Goal: Task Accomplishment & Management: Use online tool/utility

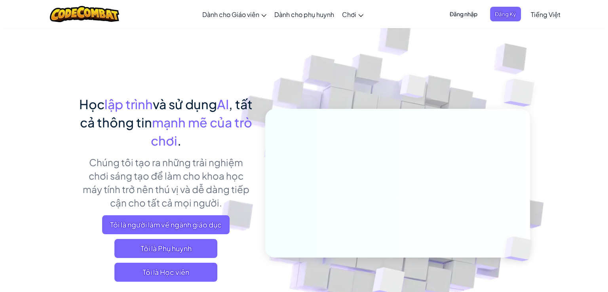
scroll to position [119, 0]
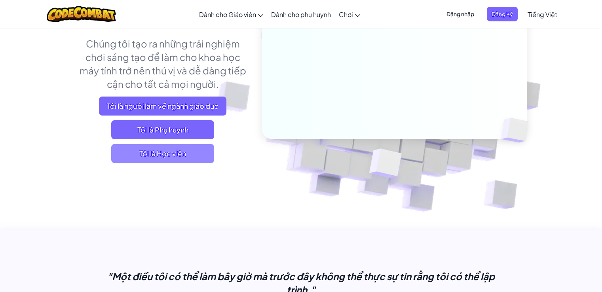
click at [192, 154] on span "Tôi là Học viên" at bounding box center [162, 153] width 103 height 19
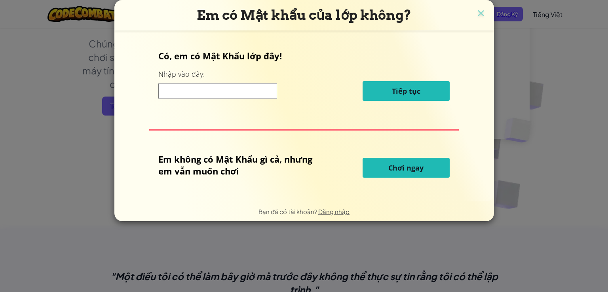
click at [236, 97] on input at bounding box center [217, 91] width 119 height 16
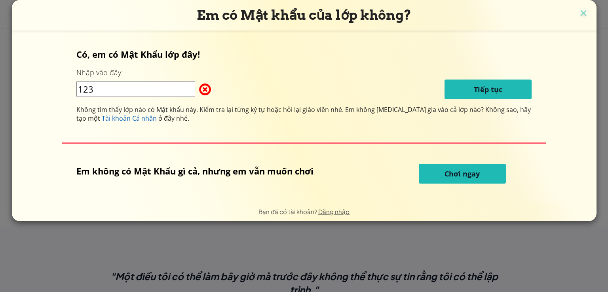
click at [162, 91] on input "123" at bounding box center [135, 89] width 119 height 16
type input "1234567"
click at [466, 175] on font "Chơi ngay" at bounding box center [462, 174] width 35 height 10
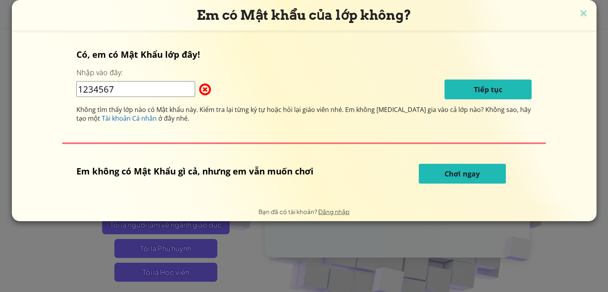
click at [465, 176] on font "Chơi ngay" at bounding box center [462, 174] width 35 height 10
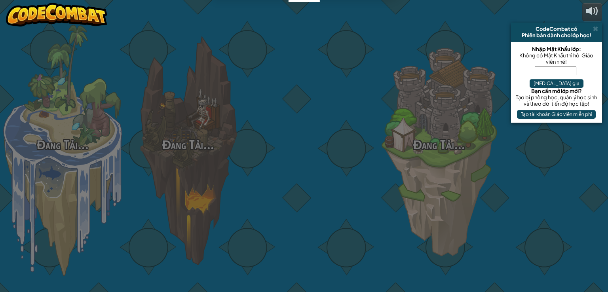
click at [463, 175] on div "Đang Tải... Đang Tải... Đang Tải... Đang Tải... Đang Tải... Đang Tải... Đang Tả…" at bounding box center [304, 146] width 608 height 292
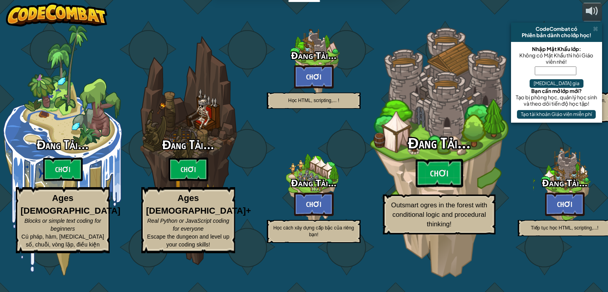
select select "vi"
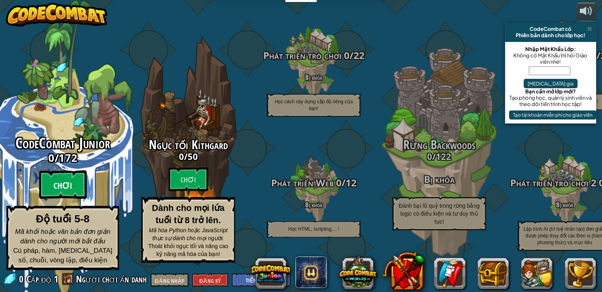
click at [62, 185] on btn "Chơi" at bounding box center [63, 185] width 48 height 29
select select "vi"
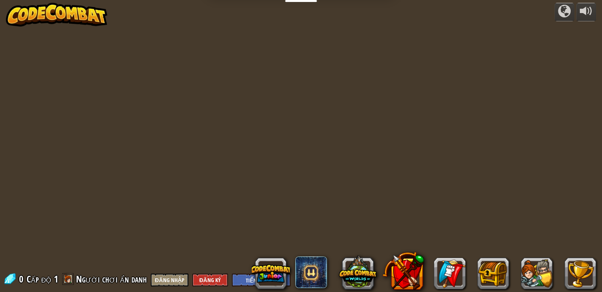
select select "vi"
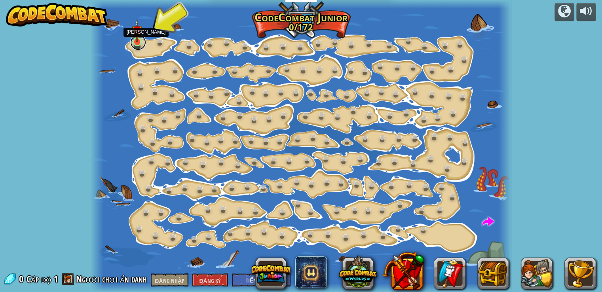
click at [145, 44] on link at bounding box center [138, 42] width 16 height 16
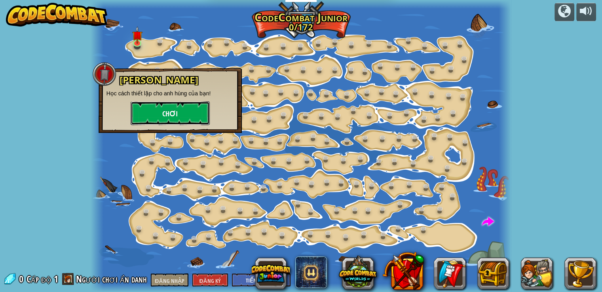
click at [182, 122] on button "Chơi" at bounding box center [170, 113] width 79 height 24
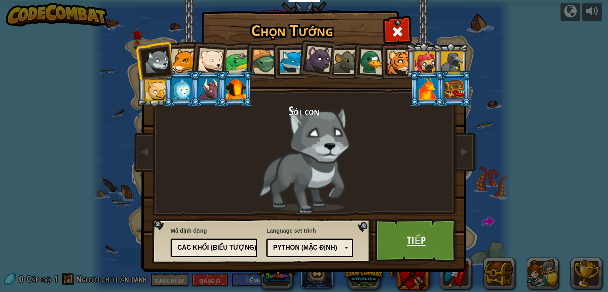
click at [418, 238] on font "Tiếp" at bounding box center [416, 240] width 19 height 14
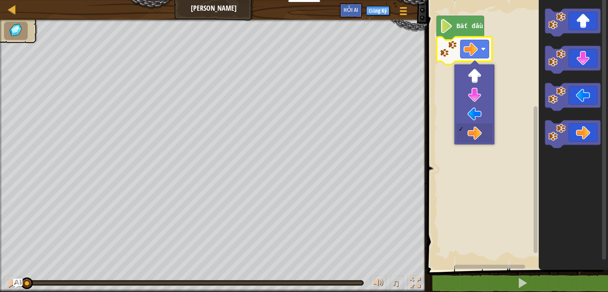
click at [536, 83] on g "Blockly không có thời gian làm việc" at bounding box center [536, 130] width 6 height 268
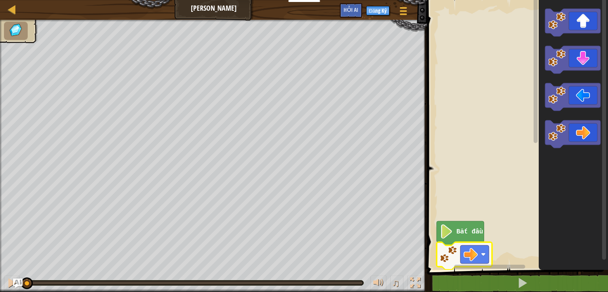
click at [466, 229] on text "Bắt đầu" at bounding box center [470, 232] width 27 height 7
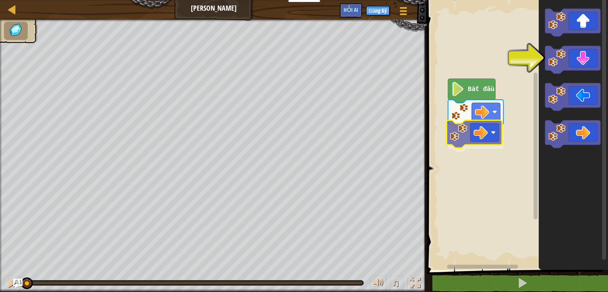
click at [477, 140] on div "Bắt đầu" at bounding box center [516, 133] width 183 height 274
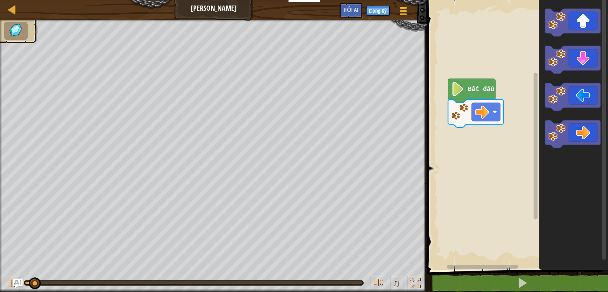
click at [466, 93] on icon "Blockly không có thời gian làm việc" at bounding box center [472, 91] width 48 height 24
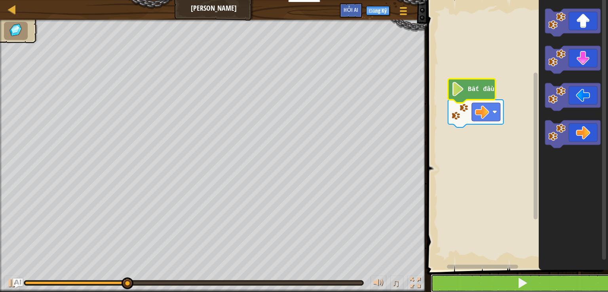
click at [483, 289] on button at bounding box center [522, 283] width 183 height 18
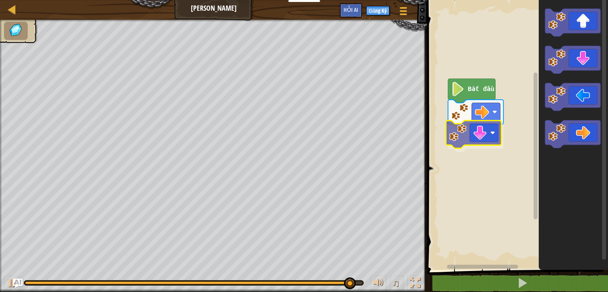
click at [477, 137] on div "Bắt đầu" at bounding box center [516, 133] width 183 height 274
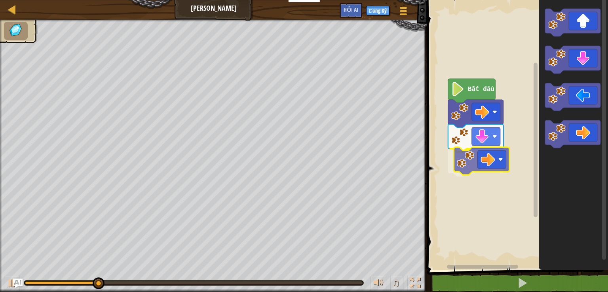
click at [488, 165] on div "Bắt đầu" at bounding box center [516, 133] width 183 height 274
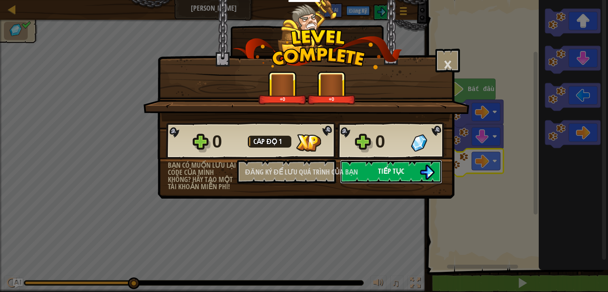
click at [435, 165] on button "Tiếp tục" at bounding box center [391, 172] width 102 height 24
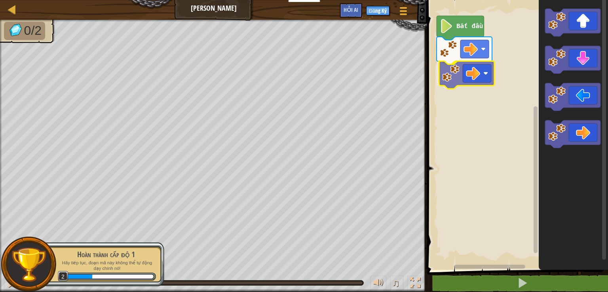
click at [477, 73] on div "Bắt đầu" at bounding box center [516, 133] width 183 height 274
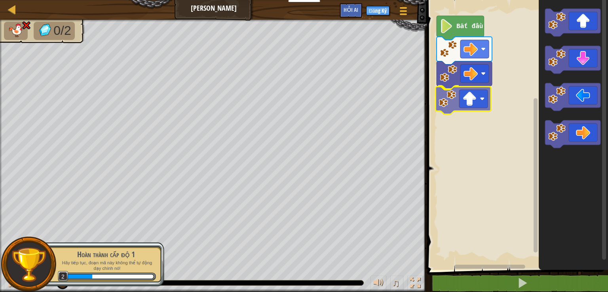
click at [465, 99] on div "Bắt đầu" at bounding box center [516, 133] width 183 height 274
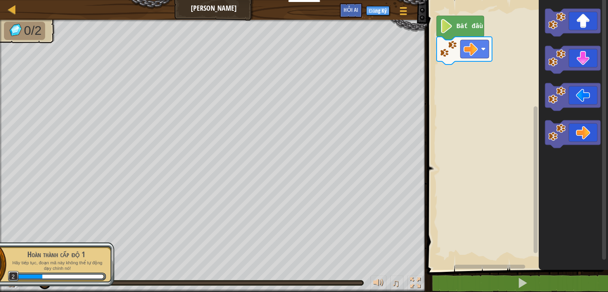
click at [477, 70] on div "Bắt đầu" at bounding box center [516, 133] width 183 height 274
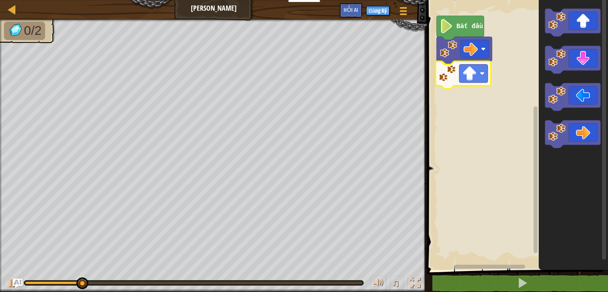
click at [474, 76] on div "Bắt đầu" at bounding box center [516, 133] width 183 height 274
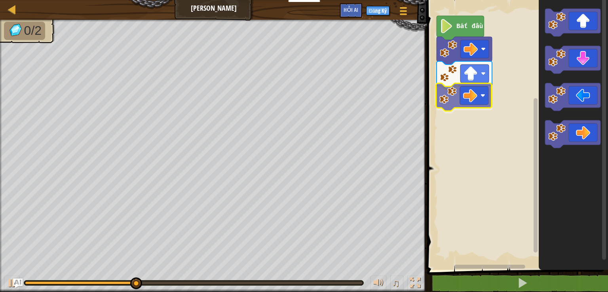
click at [469, 105] on div "Bắt đầu" at bounding box center [516, 133] width 183 height 274
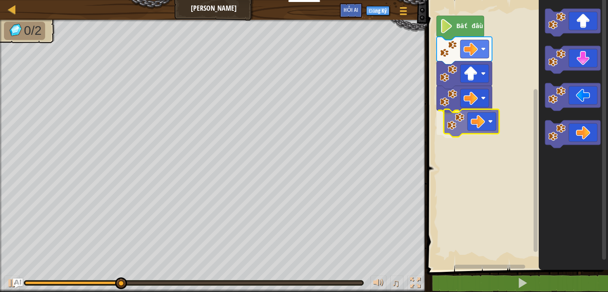
click at [472, 130] on div "Bắt đầu" at bounding box center [516, 133] width 183 height 274
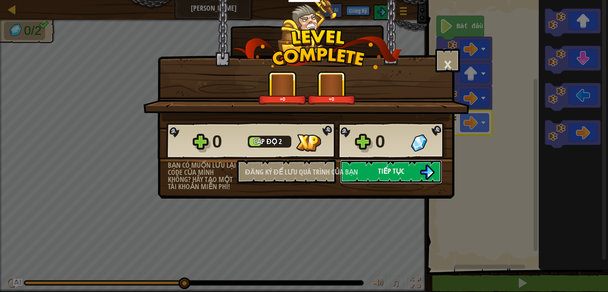
click at [410, 175] on button "Tiếp tục" at bounding box center [391, 172] width 102 height 24
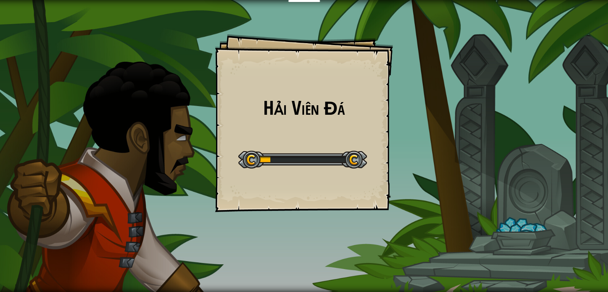
click at [440, 197] on div "Hải Viên Đá Goals Start Level Không thể kết nối với máy chủ Bạn cần mua gói dịc…" at bounding box center [304, 146] width 608 height 292
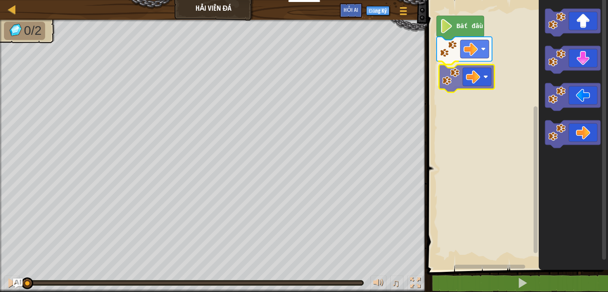
click at [466, 91] on div "Bắt đầu" at bounding box center [516, 133] width 183 height 274
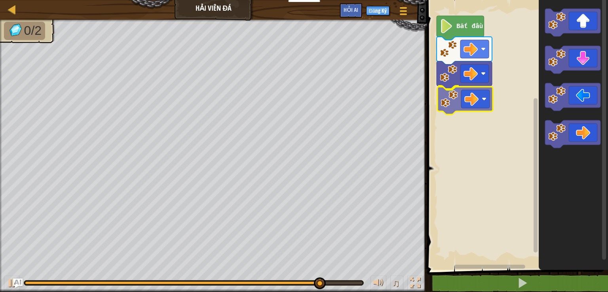
click at [473, 103] on div "Bắt đầu" at bounding box center [516, 133] width 183 height 274
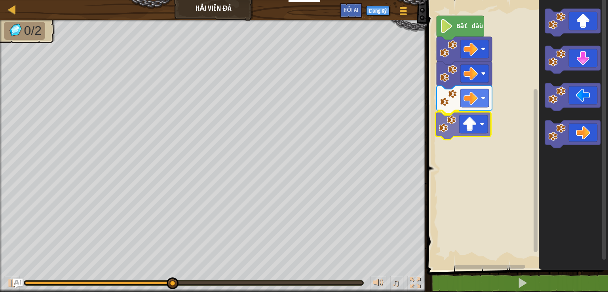
click at [478, 122] on div "Bắt đầu" at bounding box center [516, 133] width 183 height 274
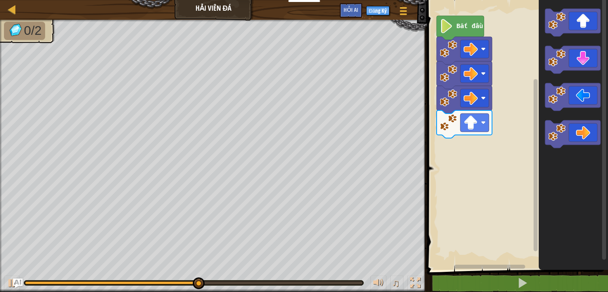
click at [465, 137] on div "Bắt đầu" at bounding box center [516, 133] width 183 height 274
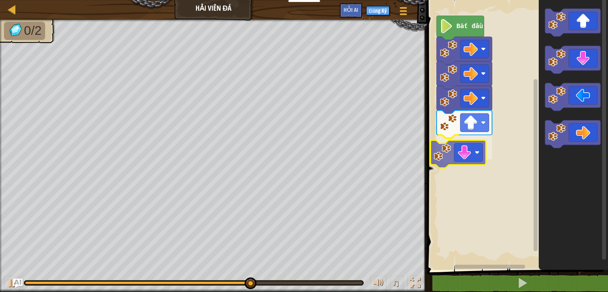
click at [457, 146] on div "Bắt đầu" at bounding box center [516, 133] width 183 height 274
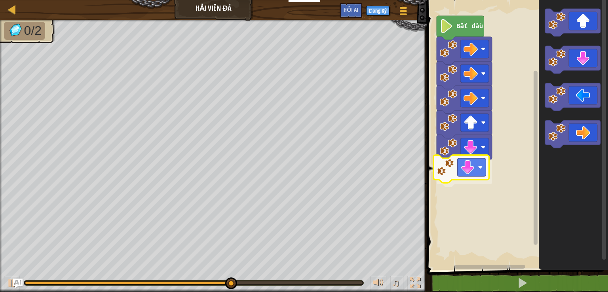
click at [455, 170] on div "Bắt đầu" at bounding box center [516, 133] width 183 height 274
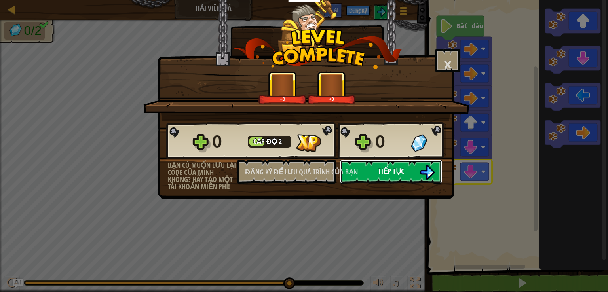
click at [398, 175] on font "Tiếp tục" at bounding box center [391, 171] width 26 height 10
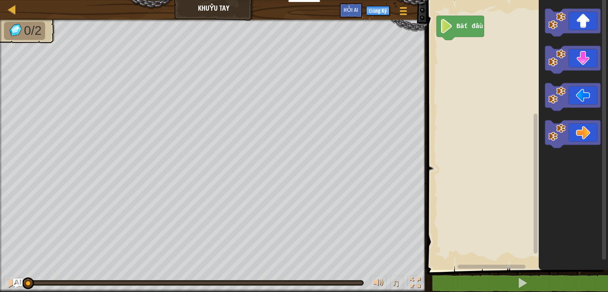
click at [580, 130] on icon "Blockly không có thời gian làm việc" at bounding box center [572, 134] width 55 height 28
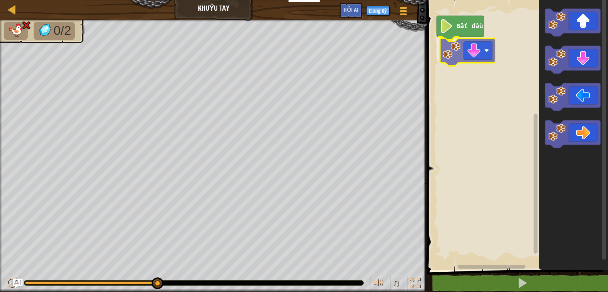
click at [462, 61] on div "Bắt đầu" at bounding box center [516, 133] width 183 height 274
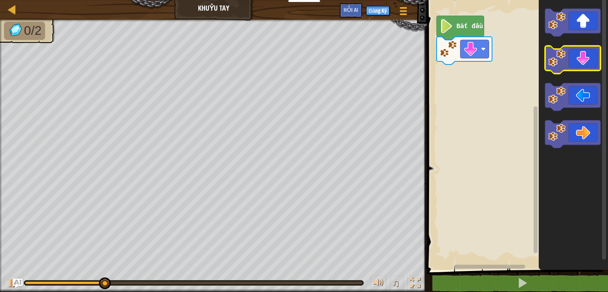
click at [554, 67] on icon "Blockly không có thời gian làm việc" at bounding box center [572, 60] width 55 height 28
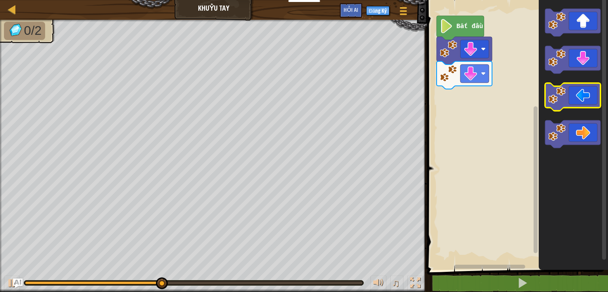
click at [558, 97] on image "Blockly không có thời gian làm việc" at bounding box center [557, 95] width 17 height 17
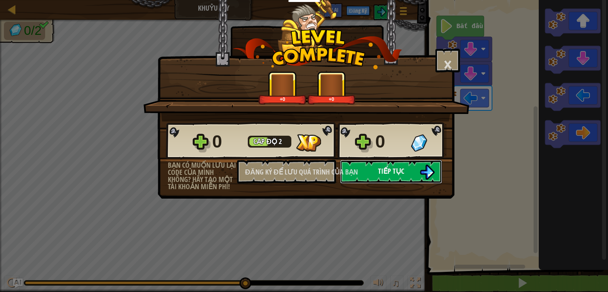
click at [390, 170] on font "Tiếp tục" at bounding box center [391, 171] width 26 height 10
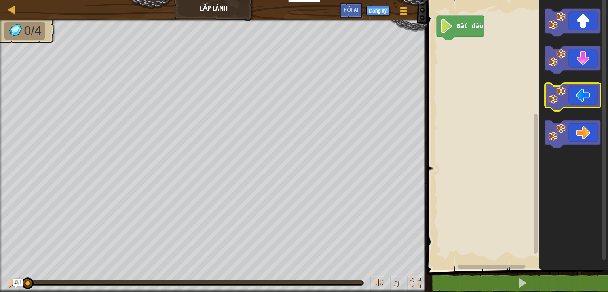
click at [557, 98] on image "Blockly không có thời gian làm việc" at bounding box center [557, 95] width 17 height 17
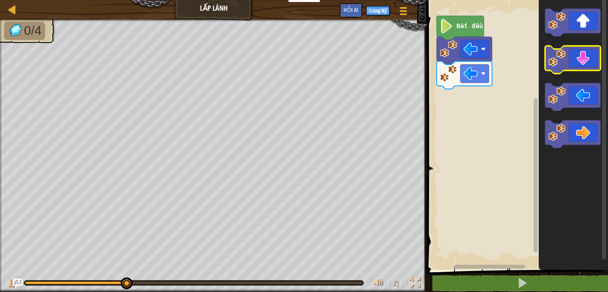
click at [558, 67] on icon "Blockly không có thời gian làm việc" at bounding box center [572, 60] width 55 height 28
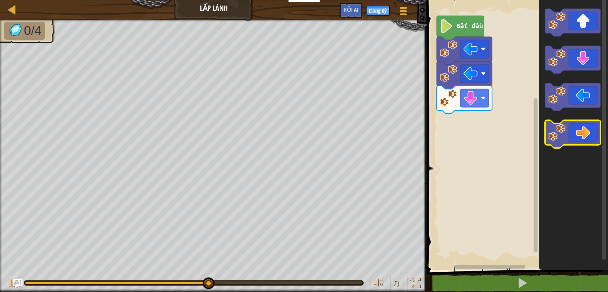
click at [561, 137] on image "Blockly không có thời gian làm việc" at bounding box center [557, 132] width 17 height 17
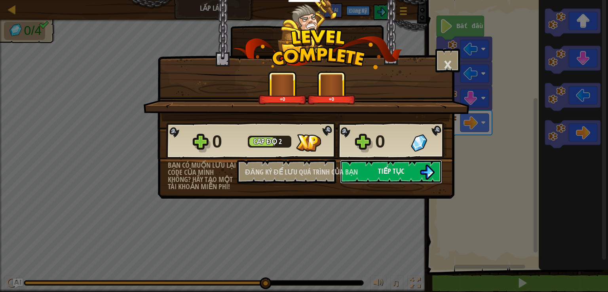
click at [387, 181] on button "Tiếp tục" at bounding box center [391, 172] width 102 height 24
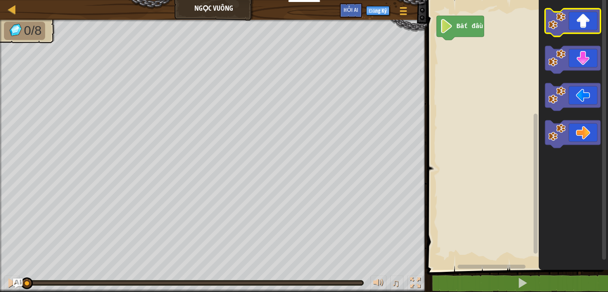
click at [554, 32] on icon "Blockly không có thời gian làm việc" at bounding box center [572, 23] width 55 height 28
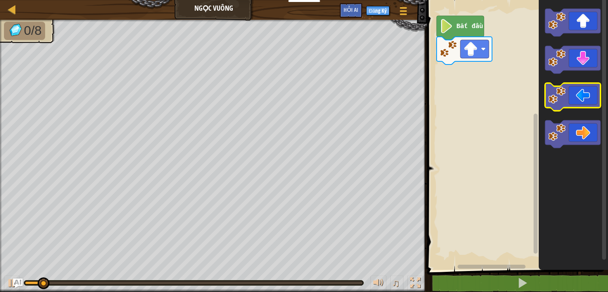
click at [556, 106] on icon "Blockly không có thời gian làm việc" at bounding box center [572, 97] width 55 height 28
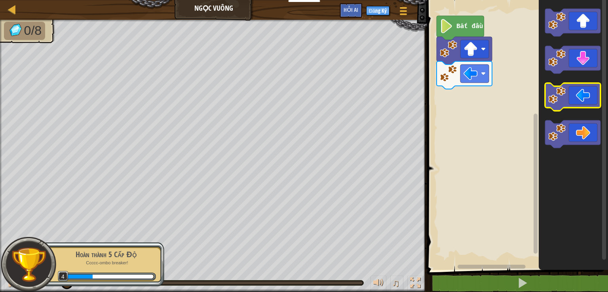
click at [554, 102] on image "Blockly không có thời gian làm việc" at bounding box center [557, 95] width 17 height 17
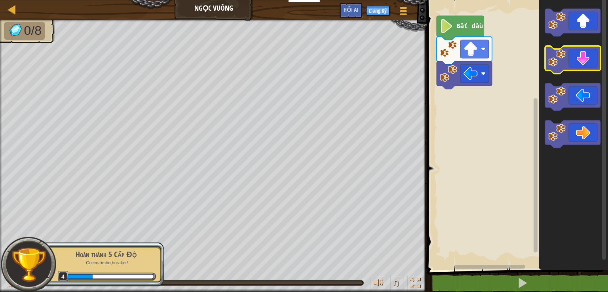
click at [552, 67] on image "Blockly không có thời gian làm việc" at bounding box center [557, 58] width 17 height 17
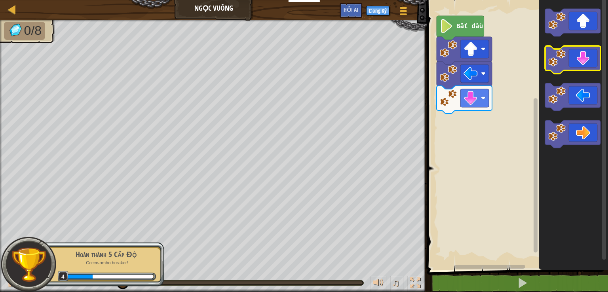
click at [558, 67] on icon "Blockly không có thời gian làm việc" at bounding box center [572, 60] width 55 height 28
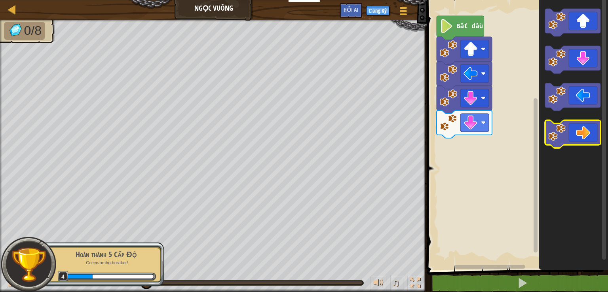
click at [562, 135] on image "Blockly không có thời gian làm việc" at bounding box center [557, 132] width 17 height 17
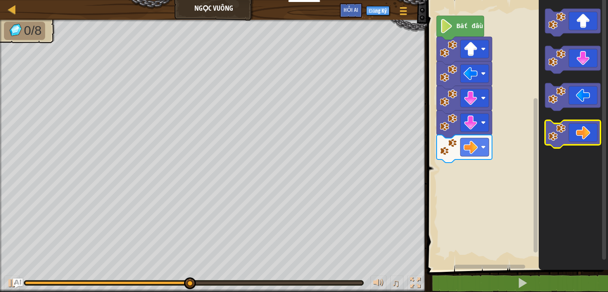
click at [562, 133] on image "Blockly không có thời gian làm việc" at bounding box center [557, 132] width 17 height 17
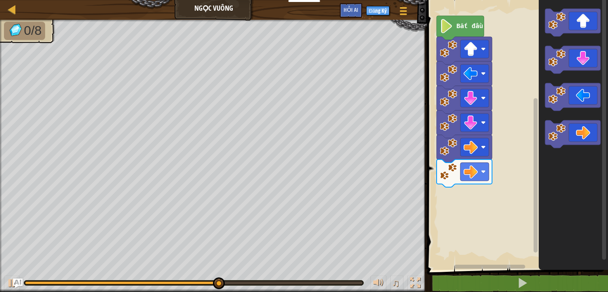
click at [556, 25] on image "Blockly không có thời gian làm việc" at bounding box center [557, 20] width 17 height 17
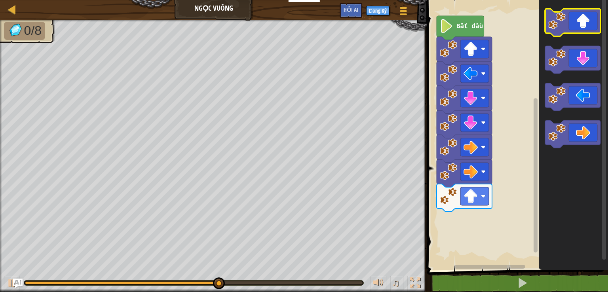
click at [556, 25] on image "Blockly không có thời gian làm việc" at bounding box center [557, 20] width 17 height 17
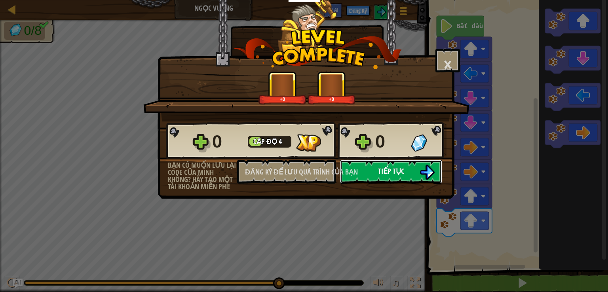
click at [368, 171] on button "Tiếp tục" at bounding box center [391, 172] width 102 height 24
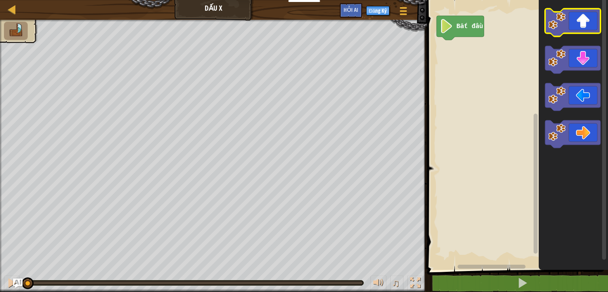
click at [557, 32] on icon "Blockly không có thời gian làm việc" at bounding box center [572, 23] width 55 height 28
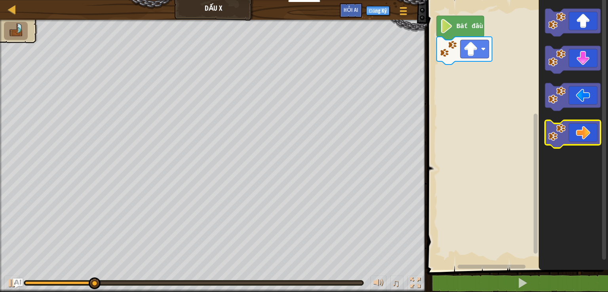
click at [559, 137] on image "Blockly không có thời gian làm việc" at bounding box center [557, 132] width 17 height 17
click at [558, 137] on image "Blockly không có thời gian làm việc" at bounding box center [557, 132] width 17 height 17
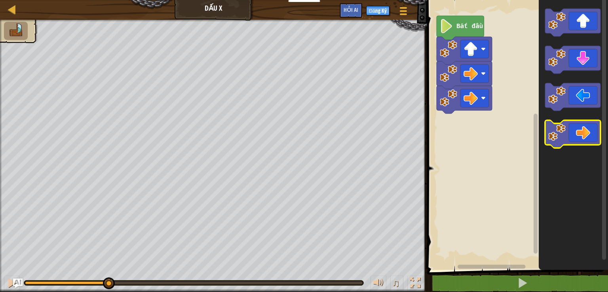
click at [558, 137] on image "Blockly không có thời gian làm việc" at bounding box center [557, 132] width 17 height 17
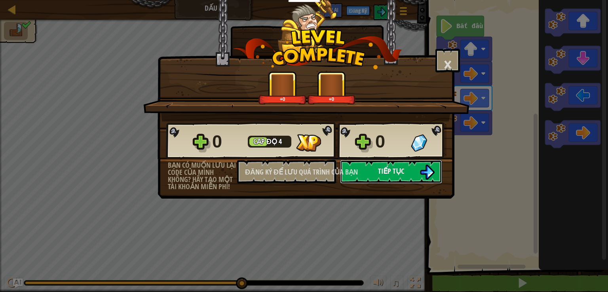
click at [364, 167] on button "Tiếp tục" at bounding box center [391, 172] width 102 height 24
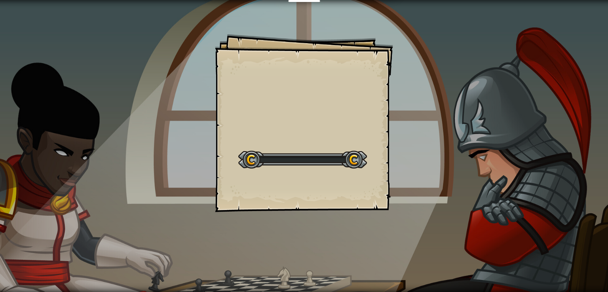
click at [330, 164] on div at bounding box center [302, 160] width 129 height 18
click at [332, 162] on div at bounding box center [302, 160] width 129 height 18
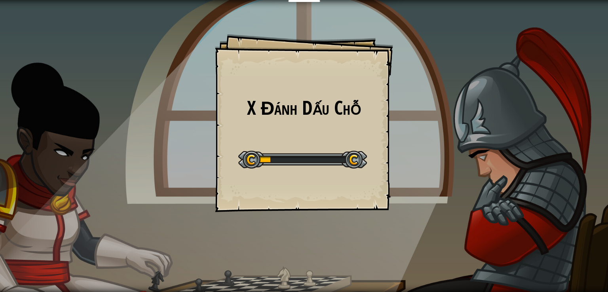
drag, startPoint x: 334, startPoint y: 164, endPoint x: 338, endPoint y: 166, distance: 4.3
click at [335, 164] on div at bounding box center [302, 160] width 129 height 18
click at [338, 166] on div at bounding box center [302, 160] width 129 height 18
click at [339, 166] on div at bounding box center [302, 160] width 129 height 18
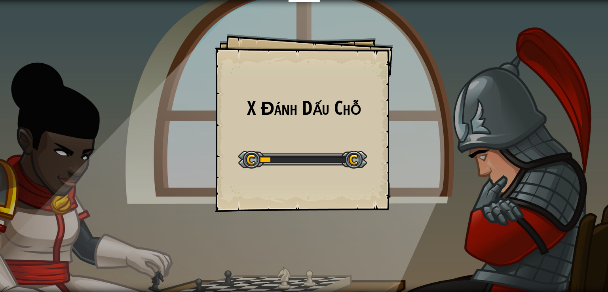
click at [341, 165] on div at bounding box center [302, 160] width 129 height 18
click at [344, 165] on div at bounding box center [302, 160] width 129 height 18
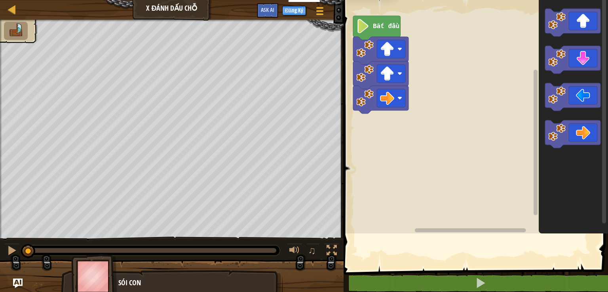
click at [354, 166] on rect "Không gian làm việc Blockly" at bounding box center [474, 115] width 267 height 238
click at [354, 165] on rect "Không gian làm việc Blockly" at bounding box center [474, 115] width 267 height 238
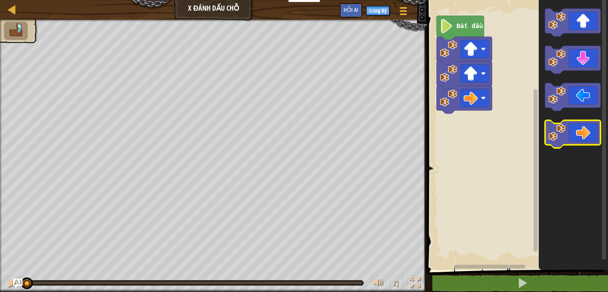
click at [555, 140] on image "Blockly không có thời gian làm việc" at bounding box center [557, 132] width 17 height 17
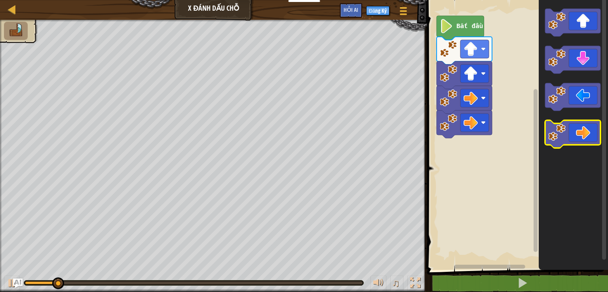
click at [555, 140] on image "Blockly không có thời gian làm việc" at bounding box center [557, 132] width 17 height 17
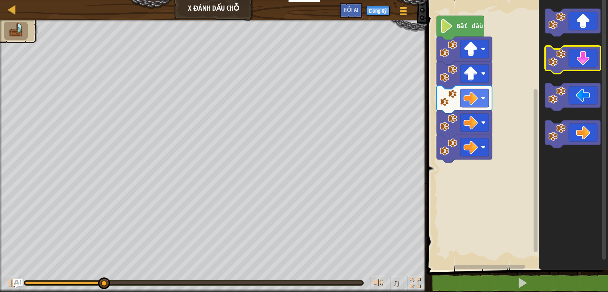
click at [553, 61] on image "Blockly không có thời gian làm việc" at bounding box center [557, 58] width 17 height 17
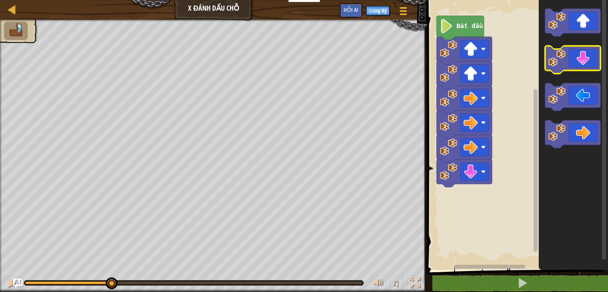
click at [553, 61] on image "Blockly không có thời gian làm việc" at bounding box center [557, 58] width 17 height 17
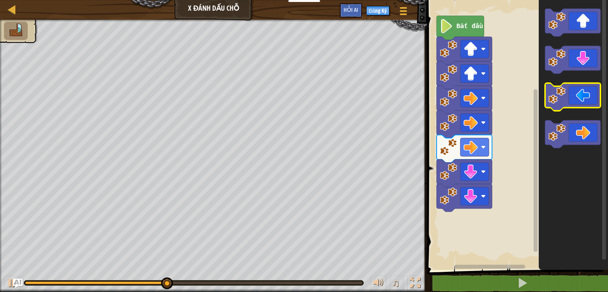
click at [555, 95] on image "Blockly không có thời gian làm việc" at bounding box center [557, 95] width 17 height 17
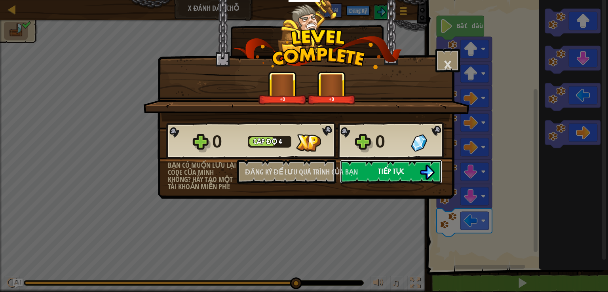
click at [381, 166] on font "Tiếp tục" at bounding box center [391, 171] width 26 height 10
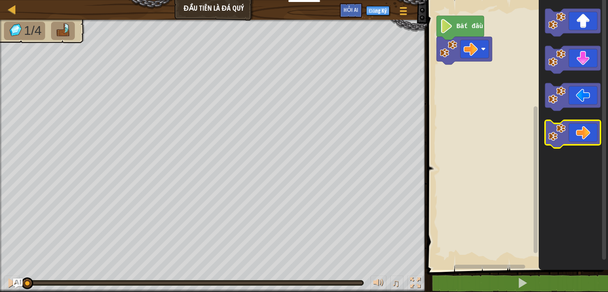
click at [556, 137] on image "Blockly không có thời gian làm việc" at bounding box center [557, 132] width 17 height 17
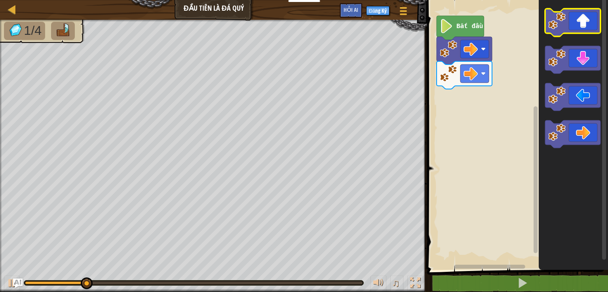
click at [553, 27] on image "Blockly không có thời gian làm việc" at bounding box center [557, 20] width 17 height 17
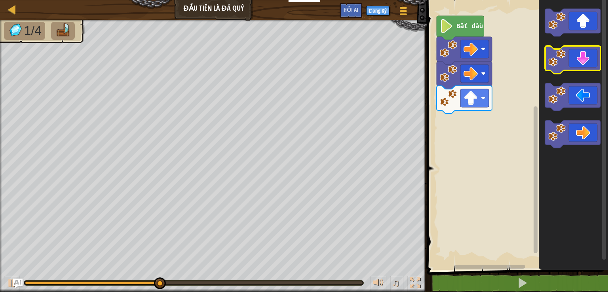
click at [550, 65] on image "Blockly không có thời gian làm việc" at bounding box center [557, 58] width 17 height 17
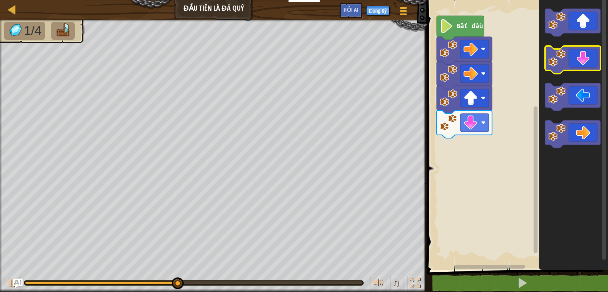
click at [550, 65] on image "Blockly không có thời gian làm việc" at bounding box center [557, 58] width 17 height 17
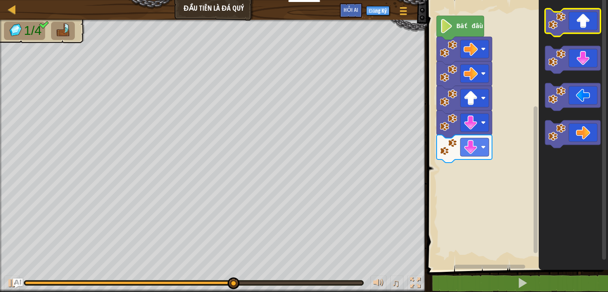
click at [554, 33] on icon "Blockly không có thời gian làm việc" at bounding box center [572, 23] width 55 height 28
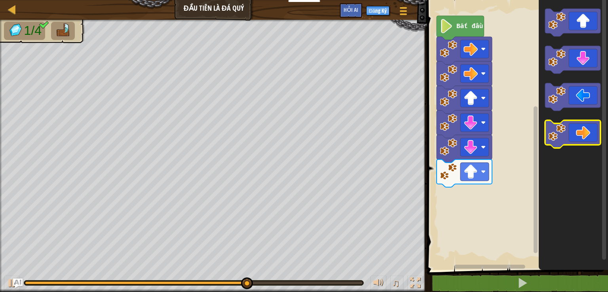
click at [554, 141] on image "Blockly không có thời gian làm việc" at bounding box center [557, 132] width 17 height 17
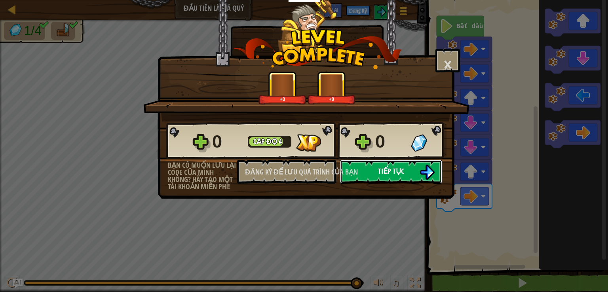
click at [375, 174] on button "Tiếp tục" at bounding box center [391, 172] width 102 height 24
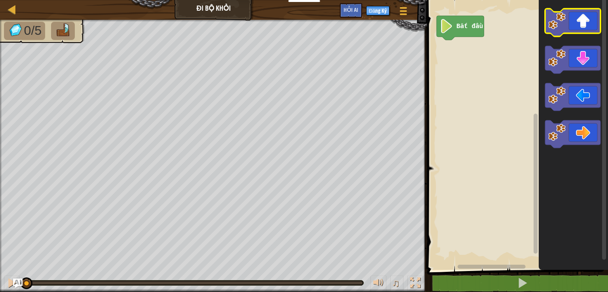
click at [553, 26] on image "Blockly không có thời gian làm việc" at bounding box center [557, 20] width 17 height 17
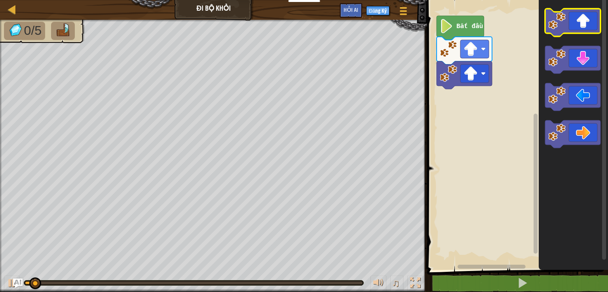
click at [553, 26] on image "Blockly không có thời gian làm việc" at bounding box center [557, 20] width 17 height 17
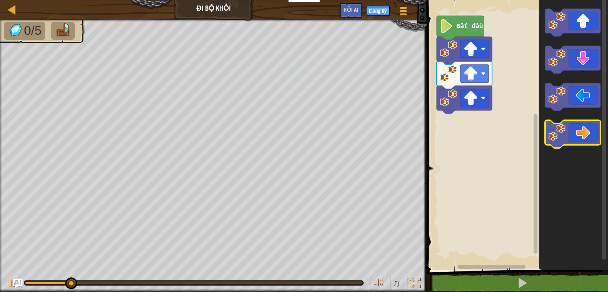
click at [557, 131] on image "Blockly không có thời gian làm việc" at bounding box center [557, 132] width 17 height 17
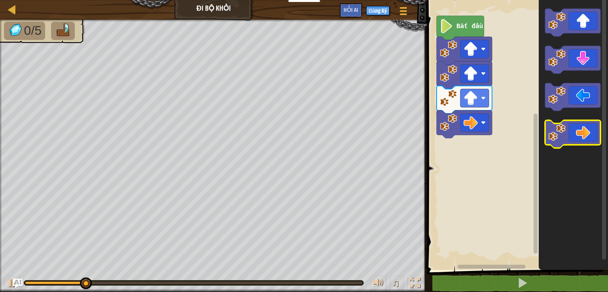
click at [557, 131] on image "Blockly không có thời gian làm việc" at bounding box center [557, 132] width 17 height 17
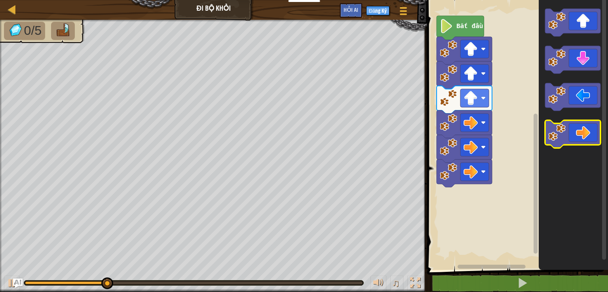
click at [557, 131] on image "Blockly không có thời gian làm việc" at bounding box center [557, 132] width 17 height 17
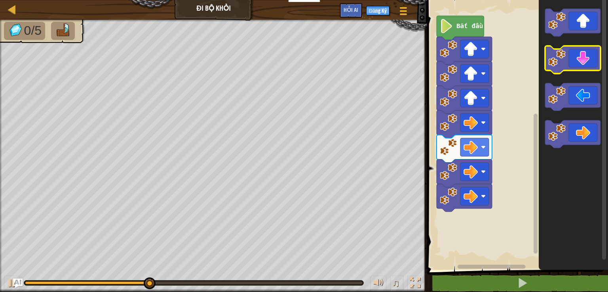
click at [554, 68] on icon "Blockly không có thời gian làm việc" at bounding box center [572, 60] width 55 height 28
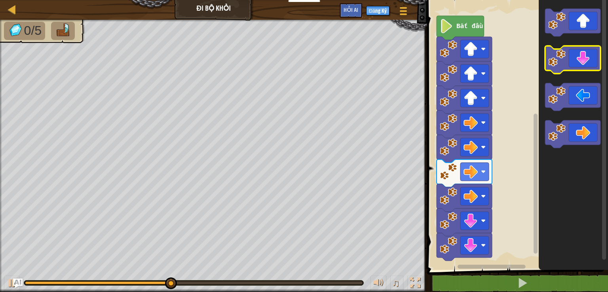
click at [554, 68] on icon "Blockly không có thời gian làm việc" at bounding box center [572, 60] width 55 height 28
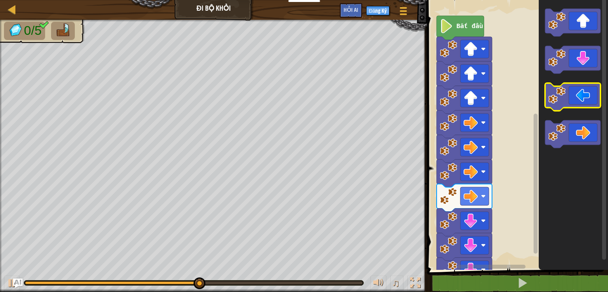
click at [553, 96] on image "Blockly không có thời gian làm việc" at bounding box center [557, 95] width 17 height 17
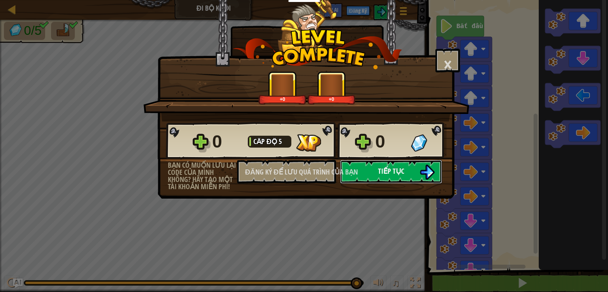
click at [386, 170] on font "Tiếp tục" at bounding box center [391, 171] width 26 height 10
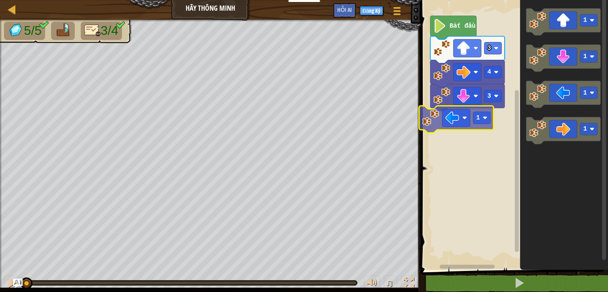
click at [426, 124] on div "3 4 3 Bắt đầu 1 1 1 1 1 1" at bounding box center [514, 133] width 190 height 274
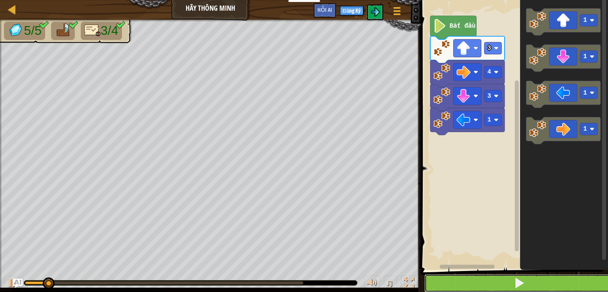
click at [482, 281] on button at bounding box center [520, 283] width 190 height 18
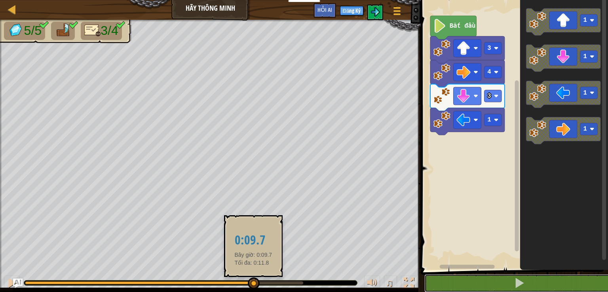
drag, startPoint x: 69, startPoint y: 284, endPoint x: 260, endPoint y: 282, distance: 191.3
click at [260, 282] on div at bounding box center [254, 284] width 12 height 12
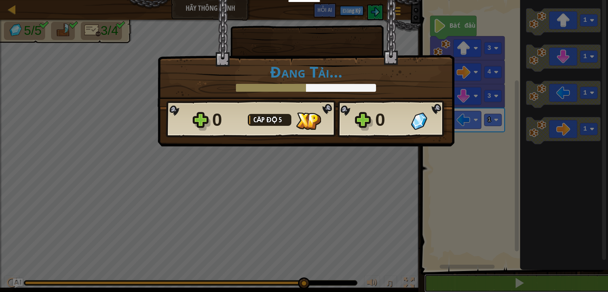
scroll to position [0, 0]
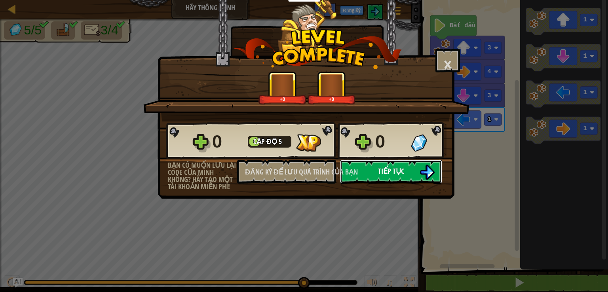
click at [363, 175] on button "Tiếp tục" at bounding box center [391, 172] width 102 height 24
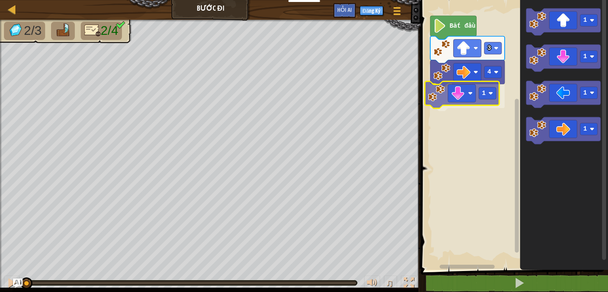
click at [433, 101] on div "4 1 3 Bắt đầu 1 1 1 1 1" at bounding box center [514, 133] width 190 height 274
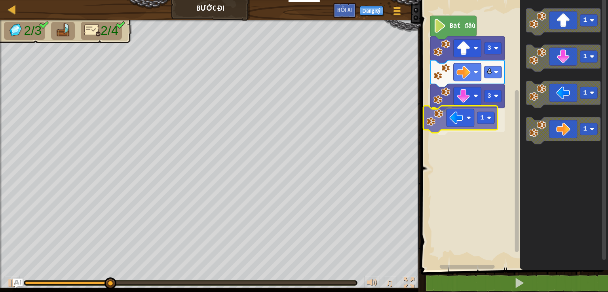
click at [436, 125] on div "Bắt đầu 3 4 3 1 1 1 1 1 1" at bounding box center [514, 133] width 190 height 274
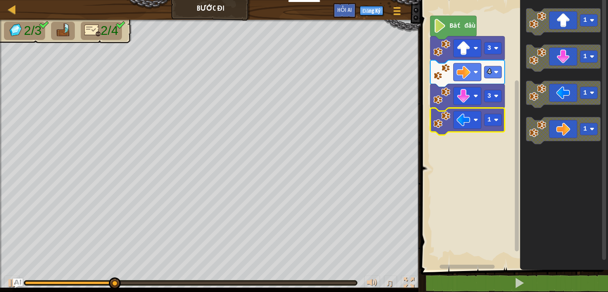
click at [501, 124] on g "1" at bounding box center [468, 121] width 74 height 27
click at [501, 120] on rect "Blockly không có thời gian làm việc" at bounding box center [493, 120] width 17 height 12
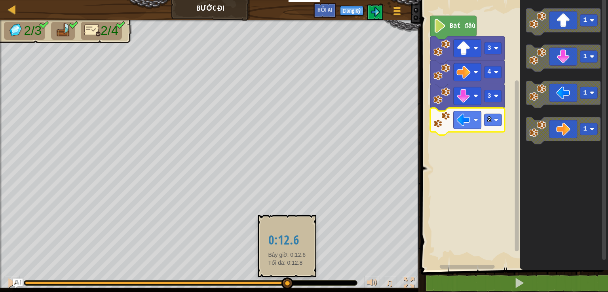
click at [288, 0] on body "Dành cho Giáo viên Tạo Tài Khoản Miễn Phí. Giải pháp Trường học & Quận Xem Trướ…" at bounding box center [304, 0] width 608 height 0
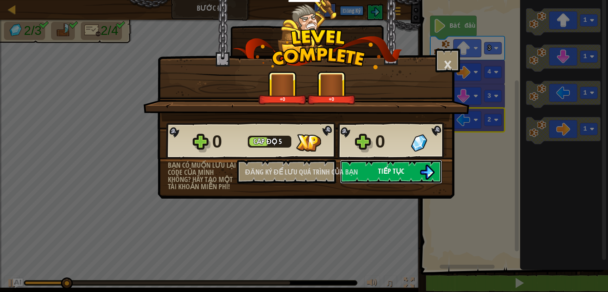
click at [381, 173] on font "Tiếp tục" at bounding box center [391, 171] width 26 height 10
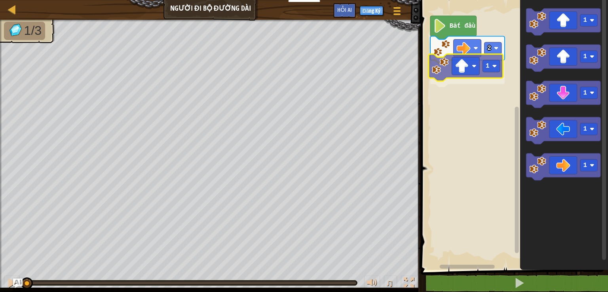
click at [440, 69] on div "2 1 Bắt đầu 1 1 1 1 1 1" at bounding box center [514, 133] width 190 height 274
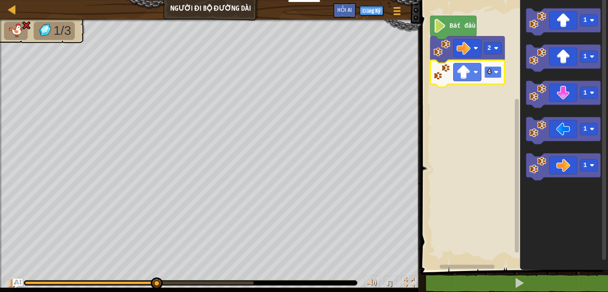
click at [499, 76] on rect "Blockly không có thời gian làm việc" at bounding box center [493, 72] width 17 height 12
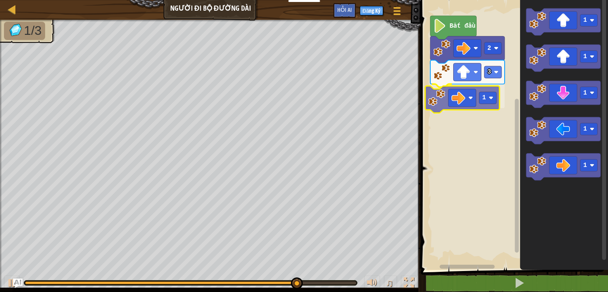
click at [428, 107] on div "Bắt đầu 2 3 1 1 1 1 1 1 1" at bounding box center [514, 133] width 190 height 274
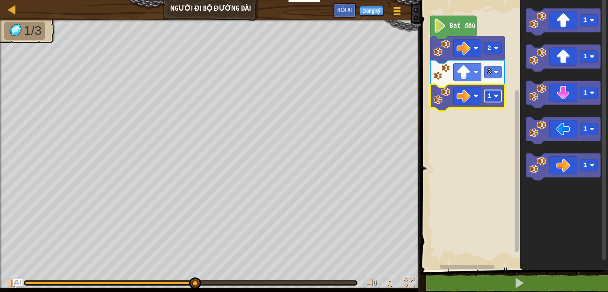
click at [491, 100] on rect "Blockly không có thời gian làm việc" at bounding box center [493, 96] width 17 height 12
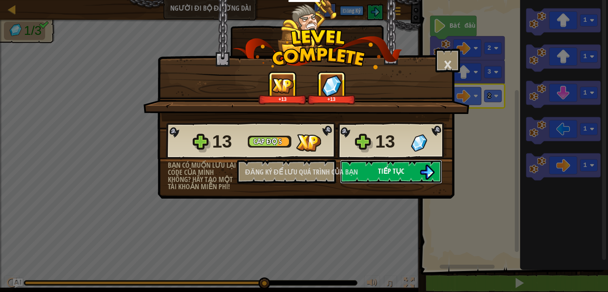
click at [423, 178] on img at bounding box center [427, 172] width 15 height 15
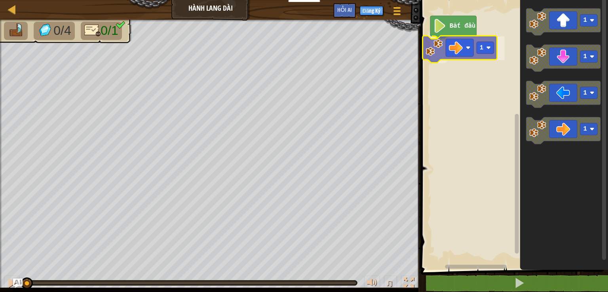
click at [436, 50] on div "Bắt đầu 1 1 1 1 1 1" at bounding box center [514, 133] width 190 height 274
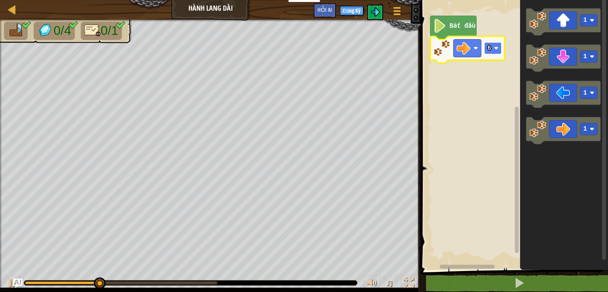
click at [497, 50] on image "Blockly không có thời gian làm việc" at bounding box center [496, 48] width 5 height 5
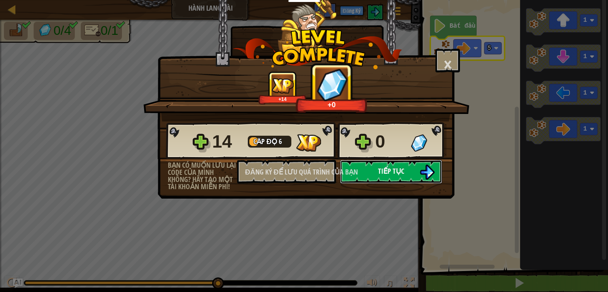
click at [382, 172] on font "Tiếp tục" at bounding box center [391, 171] width 26 height 10
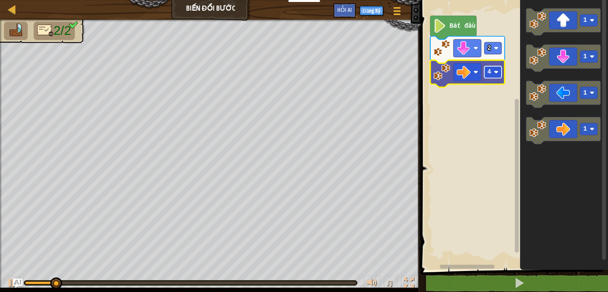
click at [495, 74] on image "Blockly không có thời gian làm việc" at bounding box center [496, 72] width 5 height 5
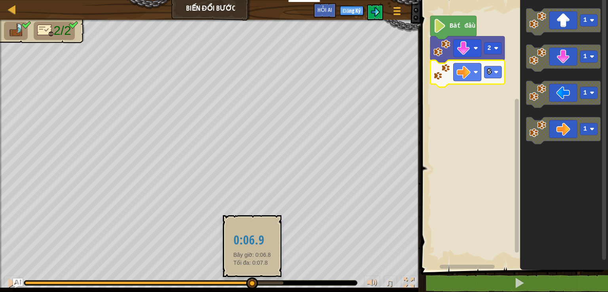
drag, startPoint x: 176, startPoint y: 284, endPoint x: 279, endPoint y: 286, distance: 103.0
click at [258, 287] on div at bounding box center [252, 284] width 12 height 12
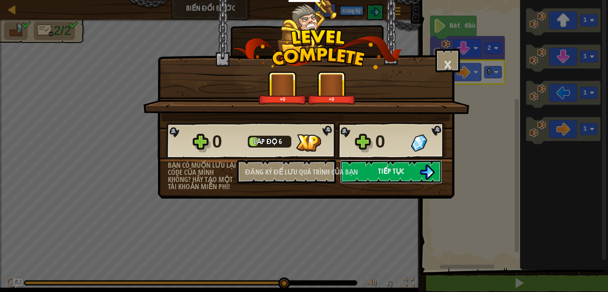
click at [389, 170] on font "Tiếp tục" at bounding box center [391, 171] width 26 height 10
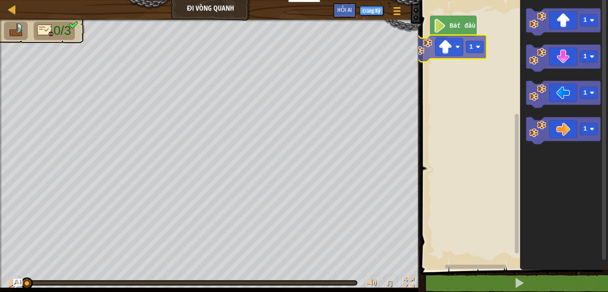
click at [442, 57] on div "Bắt đầu 1 1 1 1 1 1" at bounding box center [514, 133] width 190 height 274
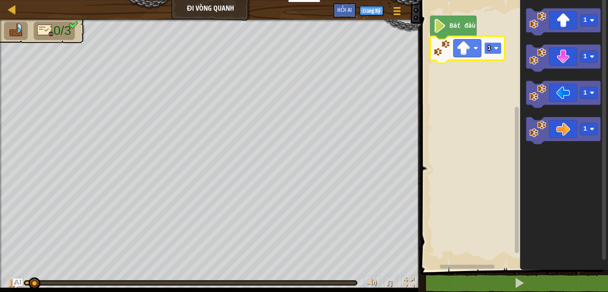
click at [494, 49] on image "Blockly không có thời gian làm việc" at bounding box center [496, 48] width 5 height 5
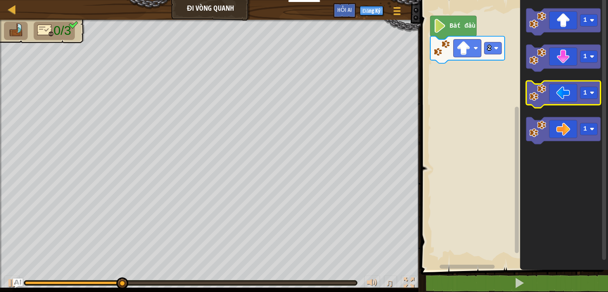
click at [536, 103] on icon "Blockly không có thời gian làm việc" at bounding box center [564, 94] width 74 height 27
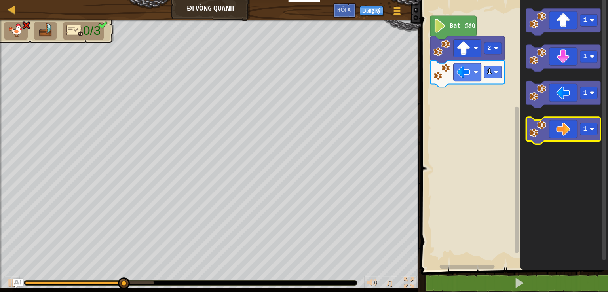
click at [541, 133] on image "Blockly không có thời gian làm việc" at bounding box center [538, 128] width 17 height 17
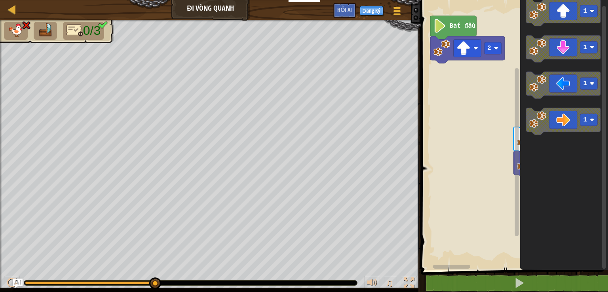
click at [445, 78] on div "Bắt đầu 2 1 1 1 1 1 1" at bounding box center [514, 133] width 190 height 274
click at [466, 86] on div "Bắt đầu 2 1 1 1 1 1 1" at bounding box center [514, 133] width 190 height 274
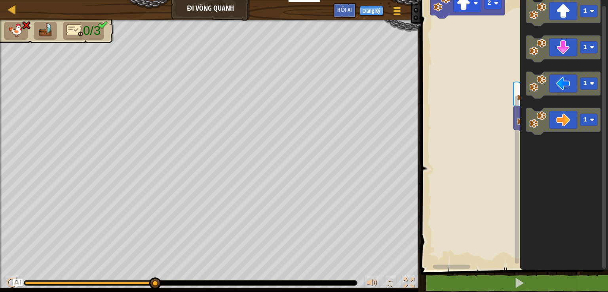
click at [572, 183] on div "Bắt đầu 2 1 1 1 1 1 1" at bounding box center [514, 133] width 190 height 274
click at [497, 97] on div "Bắt đầu 2 1 1 1 1 1 1" at bounding box center [514, 133] width 190 height 274
click at [514, 94] on div "Bắt đầu 2 1 1 1 1 1 1" at bounding box center [514, 133] width 190 height 274
click at [516, 94] on g "Blockly không có thời gian làm việc" at bounding box center [517, 130] width 6 height 268
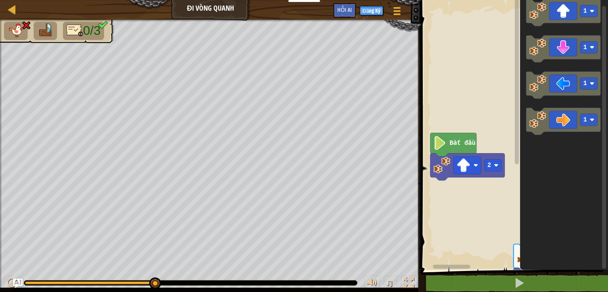
click at [516, 94] on rect "Blockly không có thời gian làm việc" at bounding box center [517, 80] width 4 height 168
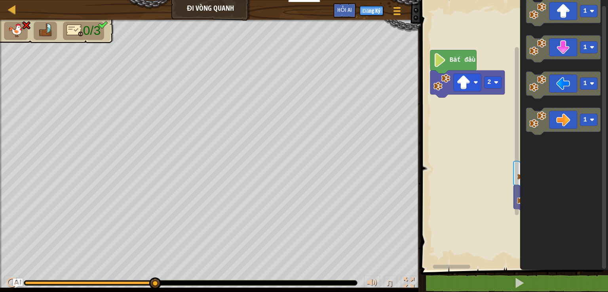
click at [461, 112] on div "Bắt đầu 2 1 1 1 1 1 1" at bounding box center [514, 133] width 190 height 274
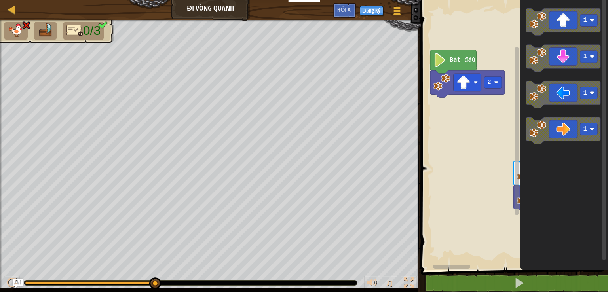
click at [489, 126] on div "Bắt đầu 2 1 1 1 1 1 1" at bounding box center [514, 133] width 190 height 274
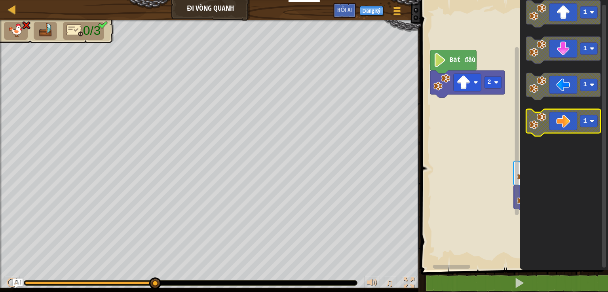
click at [537, 125] on image "Blockly không có thời gian làm việc" at bounding box center [538, 120] width 17 height 17
click at [551, 128] on icon "Blockly không có thời gian làm việc" at bounding box center [564, 122] width 74 height 27
click at [554, 128] on icon "Blockly không có thời gian làm việc" at bounding box center [564, 122] width 74 height 27
click at [551, 129] on icon "Blockly không có thời gian làm việc" at bounding box center [564, 122] width 74 height 27
click at [550, 128] on icon "Blockly không có thời gian làm việc" at bounding box center [564, 122] width 74 height 27
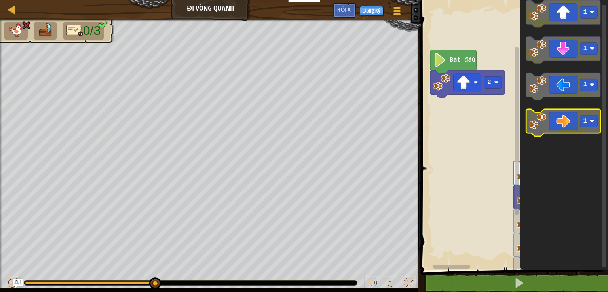
click at [549, 128] on icon "Blockly không có thời gian làm việc" at bounding box center [564, 122] width 74 height 27
click at [548, 128] on icon "Blockly không có thời gian làm việc" at bounding box center [564, 122] width 74 height 27
click at [548, 127] on icon "Blockly không có thời gian làm việc" at bounding box center [564, 122] width 74 height 27
click at [545, 126] on image "Blockly không có thời gian làm việc" at bounding box center [538, 120] width 17 height 17
